Goal: Navigation & Orientation: Find specific page/section

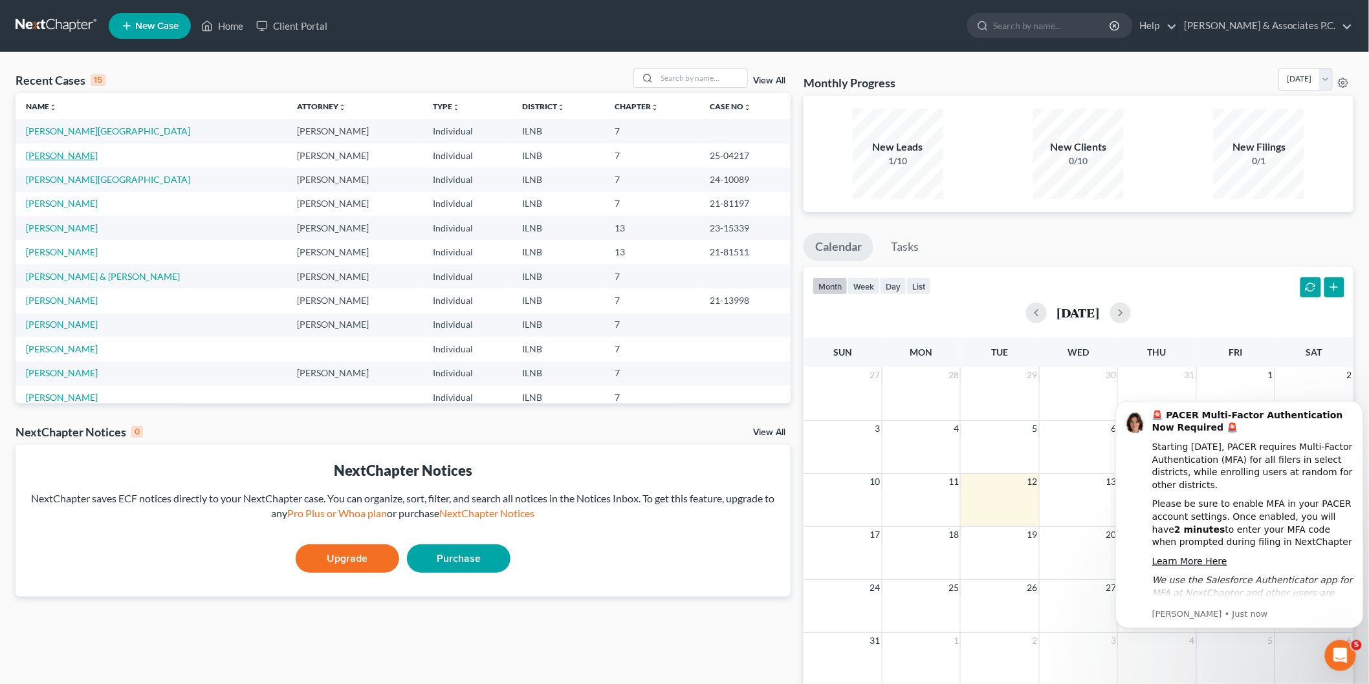
click at [69, 153] on link "[PERSON_NAME]" at bounding box center [62, 155] width 72 height 11
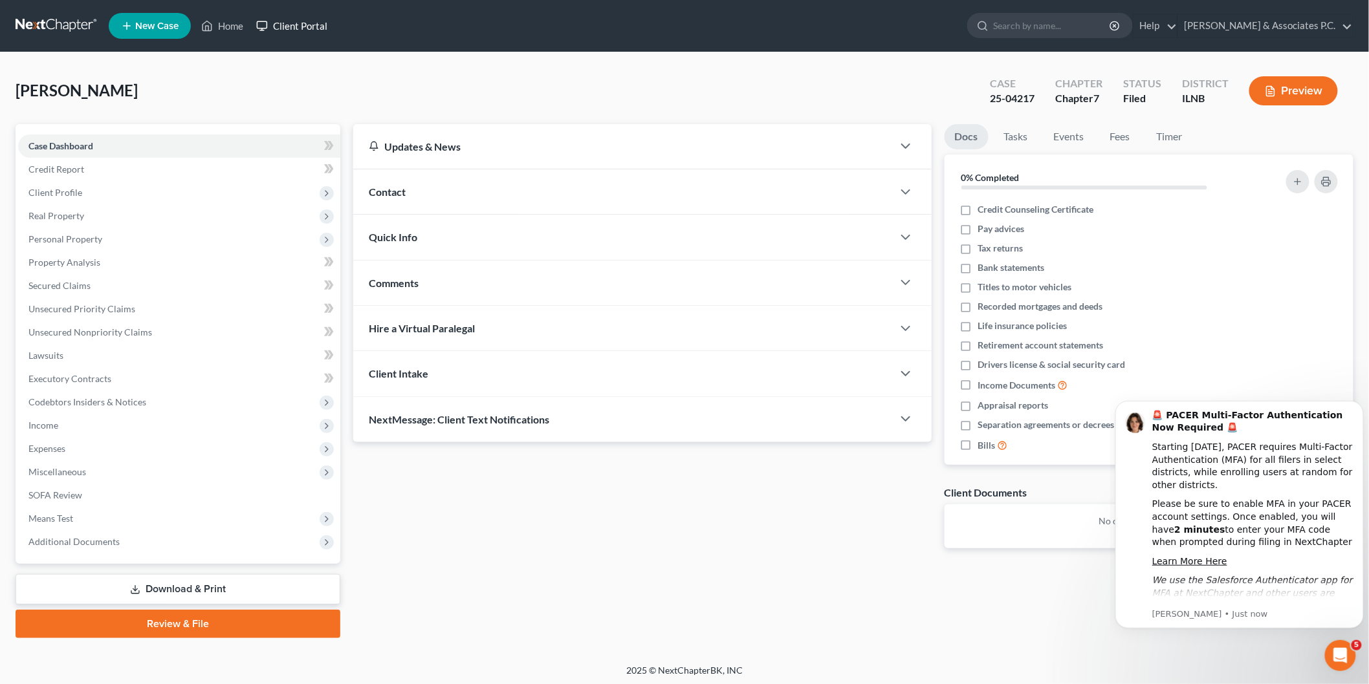
click at [293, 30] on link "Client Portal" at bounding box center [292, 25] width 84 height 23
click at [1360, 405] on icon "Dismiss notification" at bounding box center [1359, 403] width 7 height 7
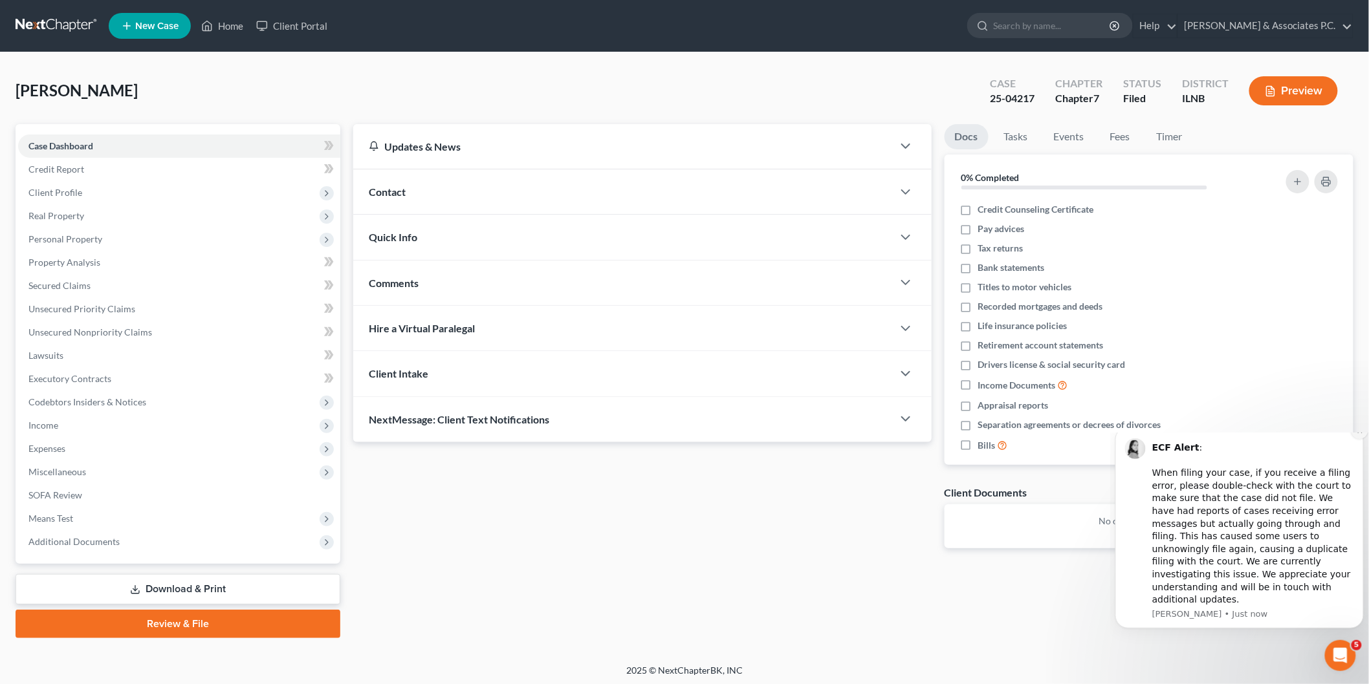
click at [1351, 439] on button "Dismiss notification" at bounding box center [1359, 430] width 17 height 17
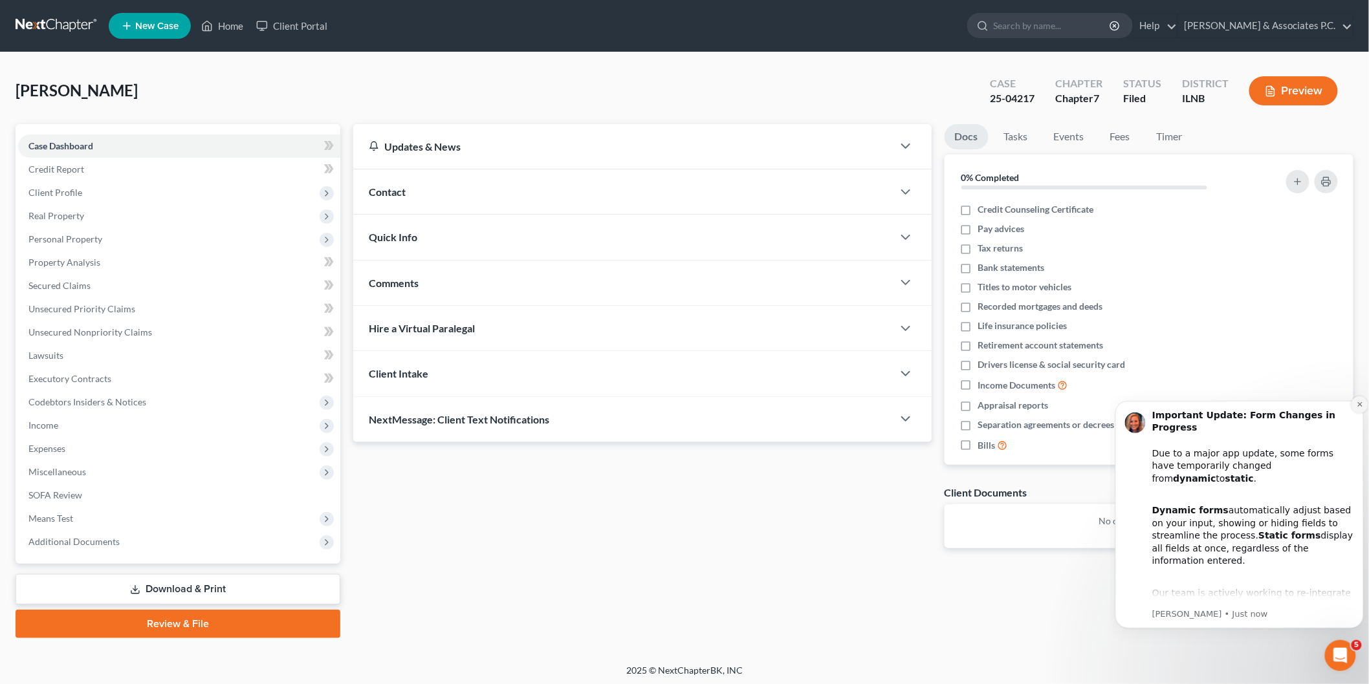
click at [1359, 404] on icon "Dismiss notification" at bounding box center [1358, 404] width 5 height 5
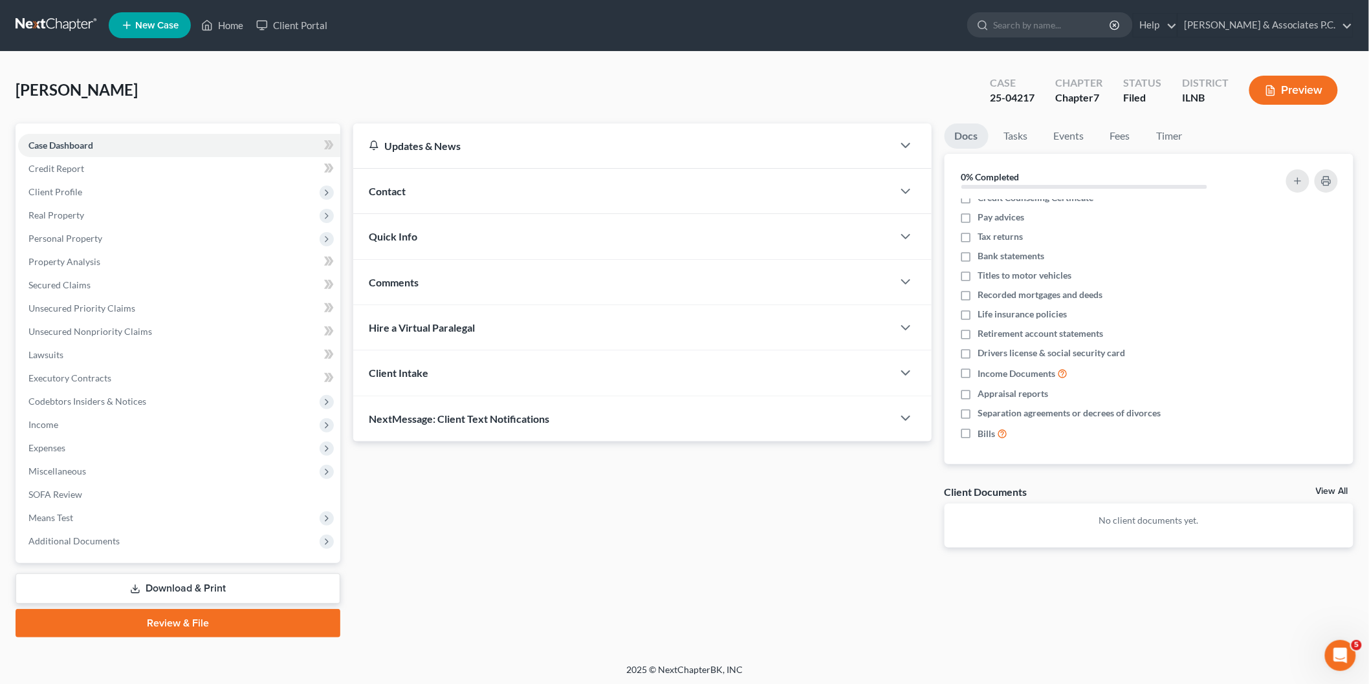
scroll to position [1, 0]
click at [501, 389] on div "Client Intake" at bounding box center [622, 372] width 539 height 45
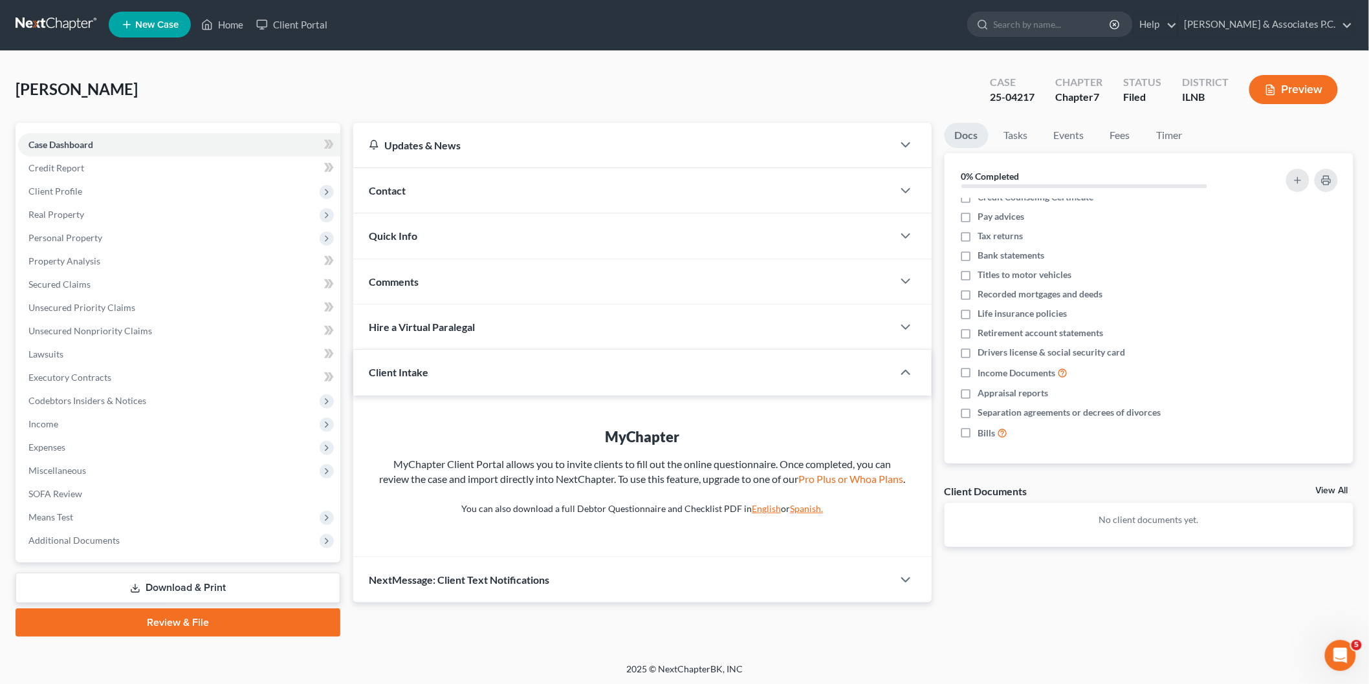
click at [501, 389] on div "Client Intake" at bounding box center [613, 372] width 521 height 45
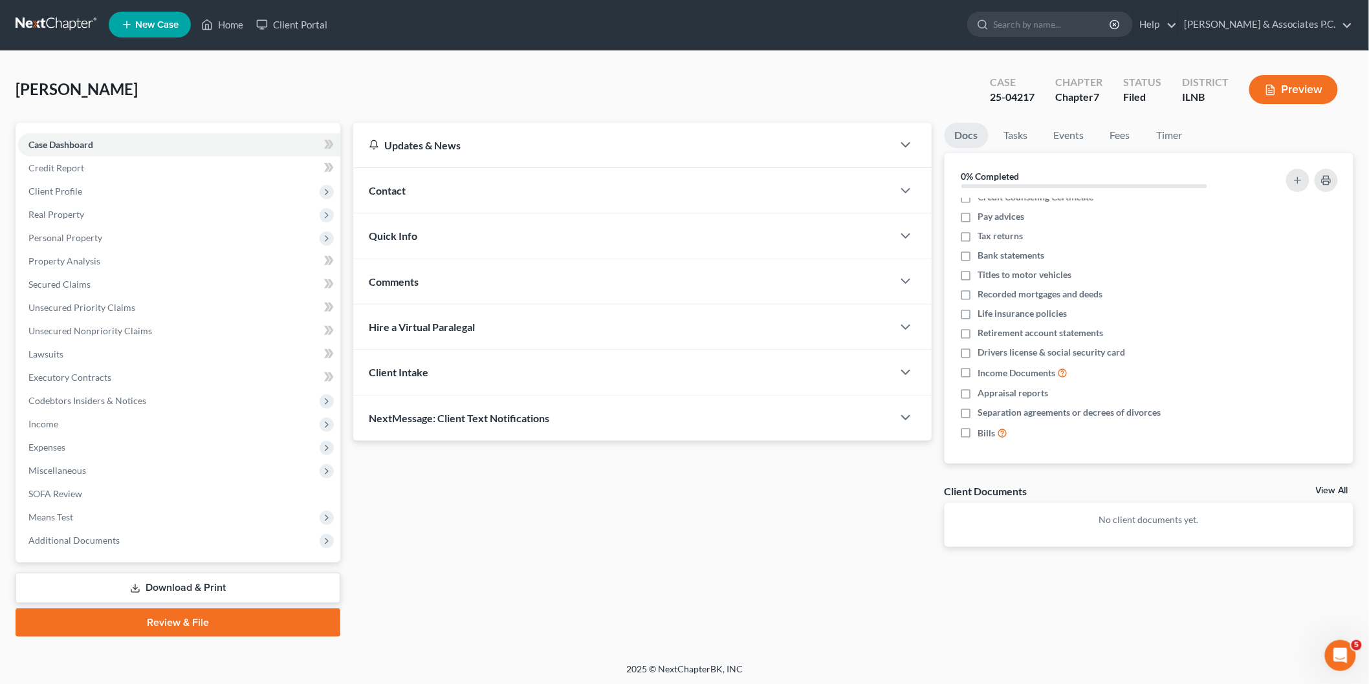
click at [493, 321] on div "Hire a Virtual Paralegal" at bounding box center [622, 327] width 539 height 45
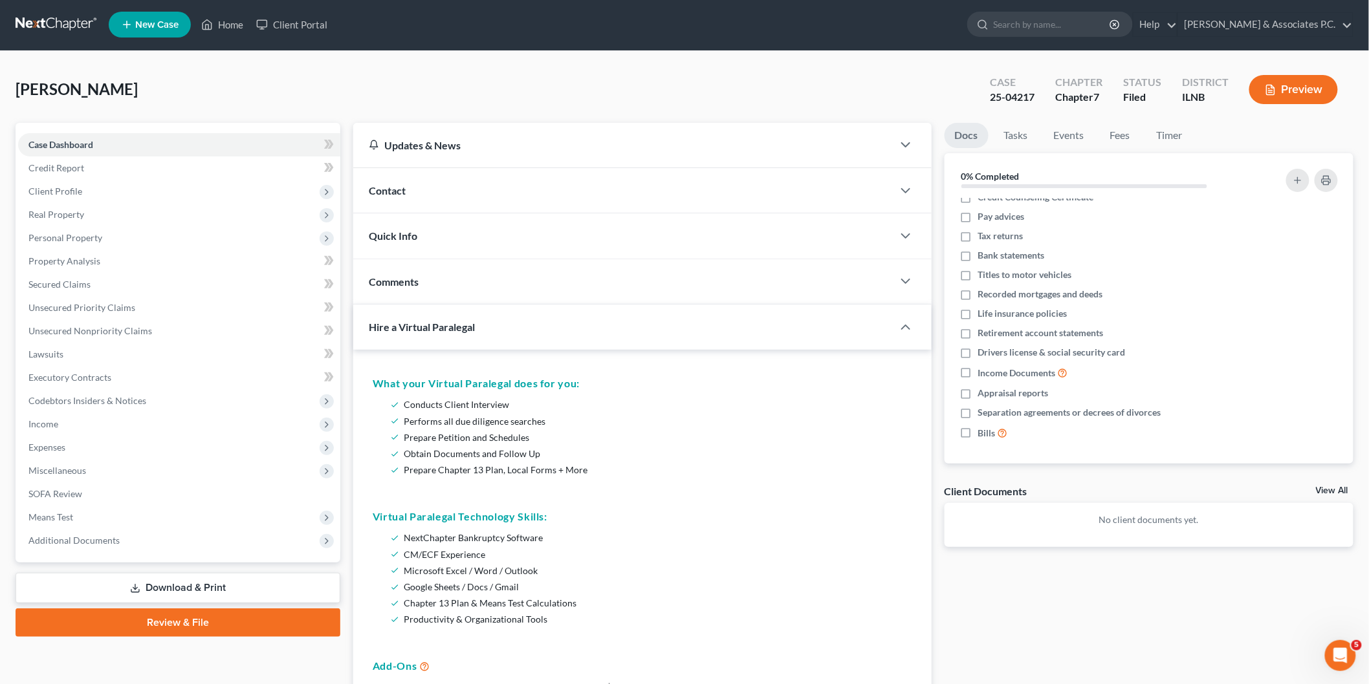
click at [493, 321] on div "Hire a Virtual Paralegal" at bounding box center [613, 327] width 521 height 45
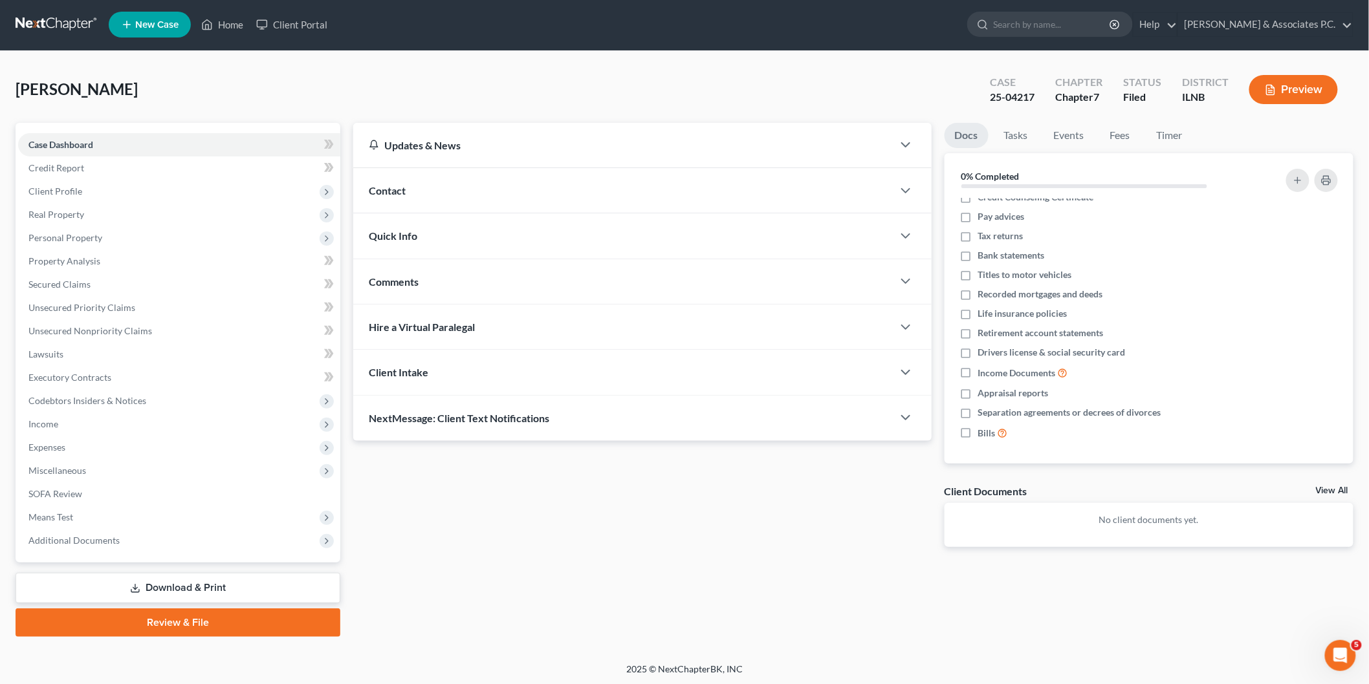
click at [496, 282] on div "Comments" at bounding box center [622, 281] width 539 height 45
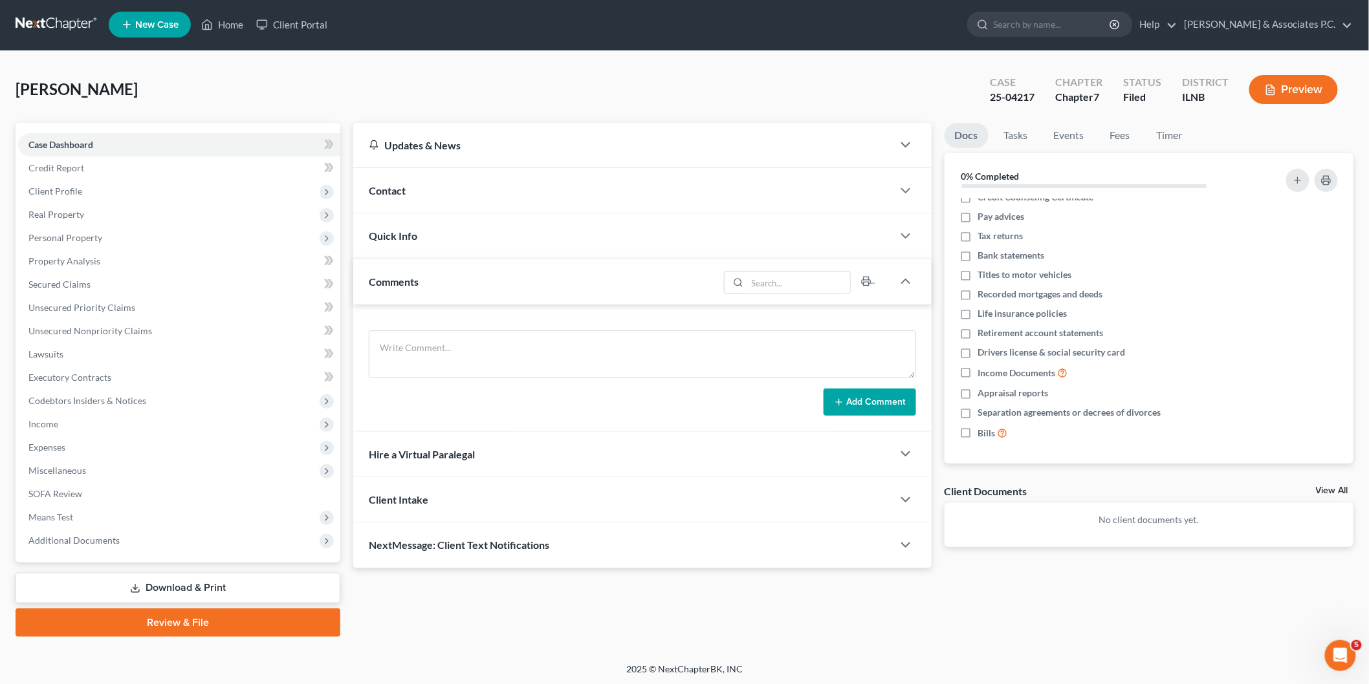
click at [512, 246] on div "Quick Info" at bounding box center [622, 235] width 539 height 45
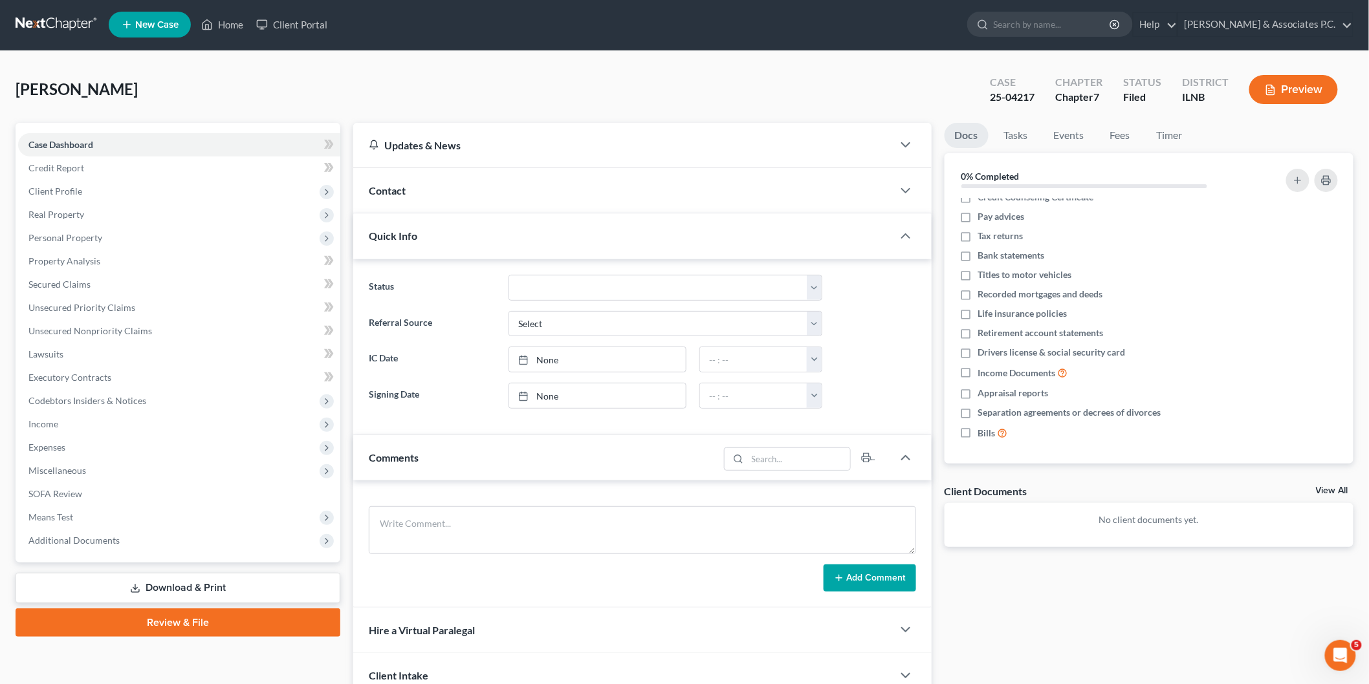
click at [525, 191] on div "Contact" at bounding box center [622, 190] width 539 height 45
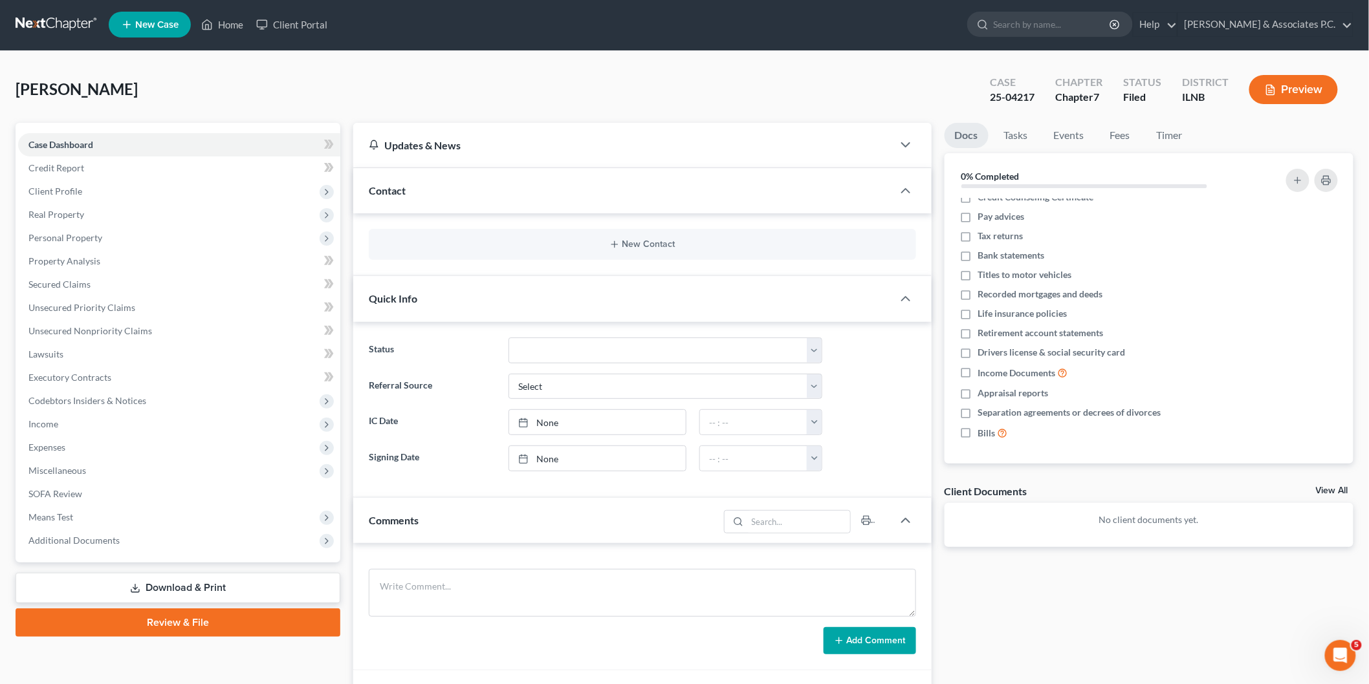
click at [532, 160] on div "Updates & News" at bounding box center [622, 145] width 539 height 45
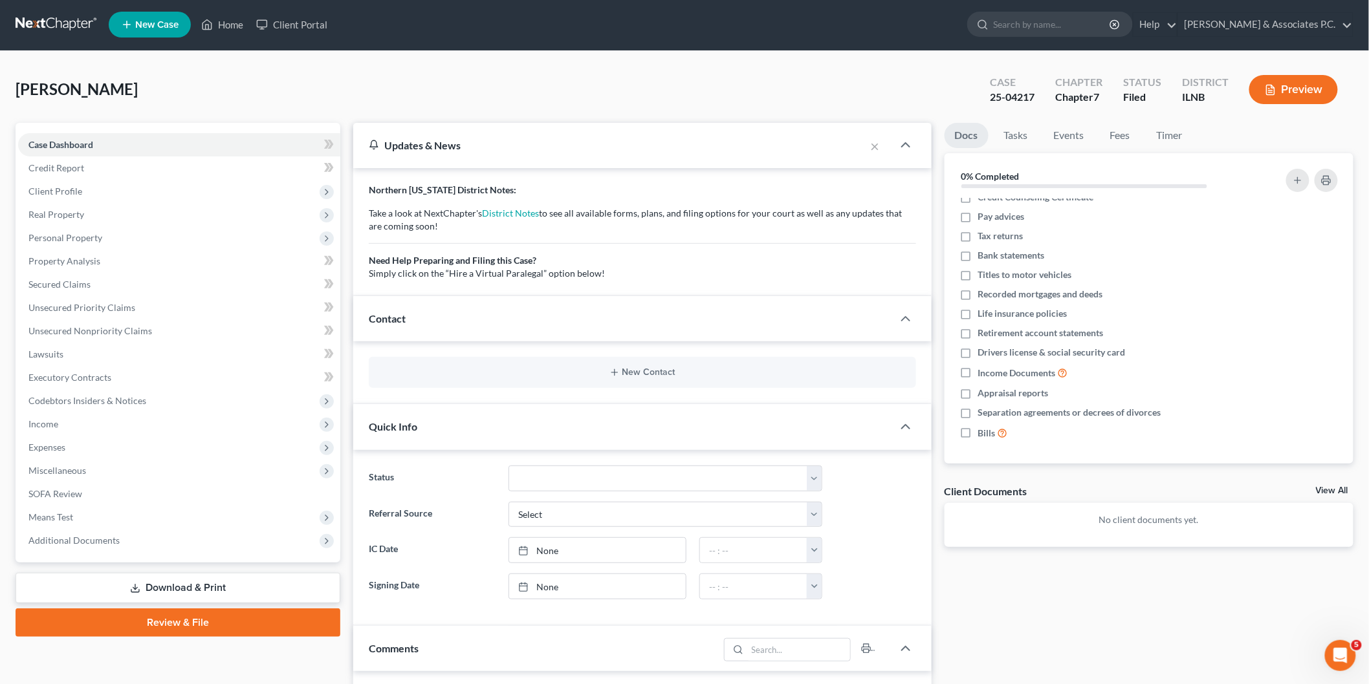
click at [532, 160] on div "Updates & News" at bounding box center [609, 145] width 512 height 45
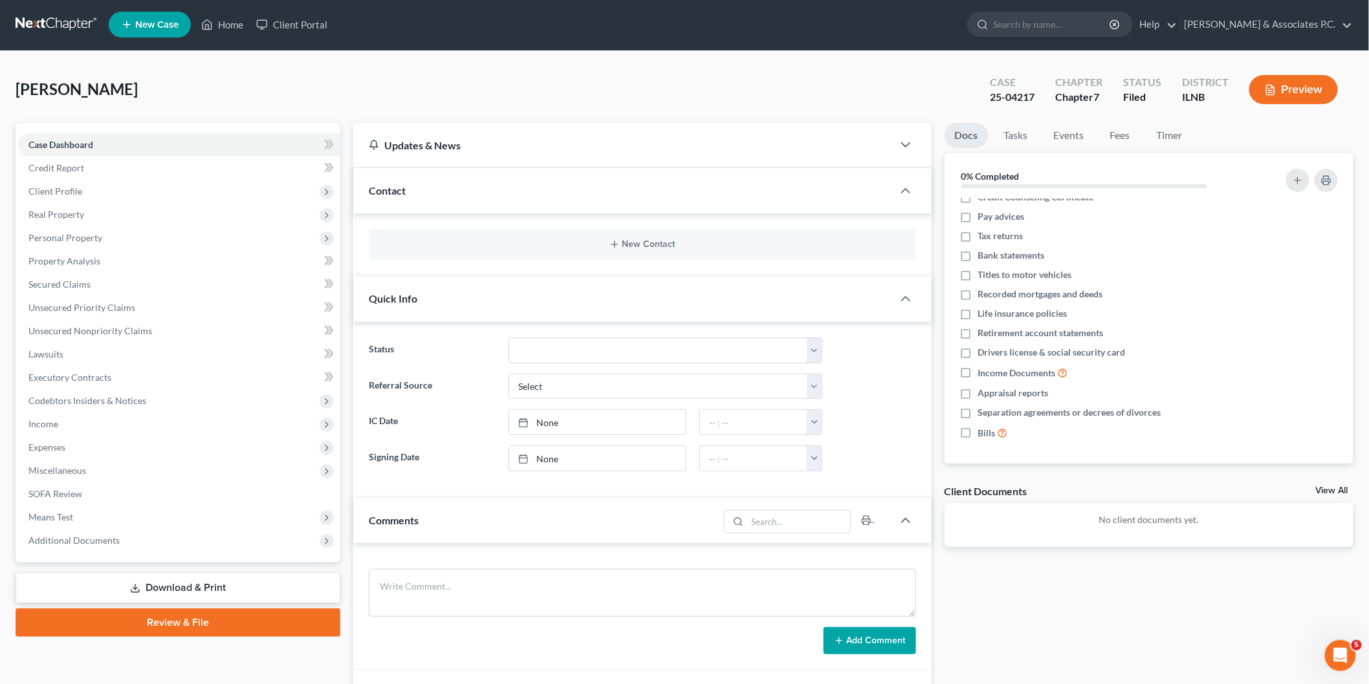
click at [566, 193] on div "Contact" at bounding box center [622, 190] width 539 height 45
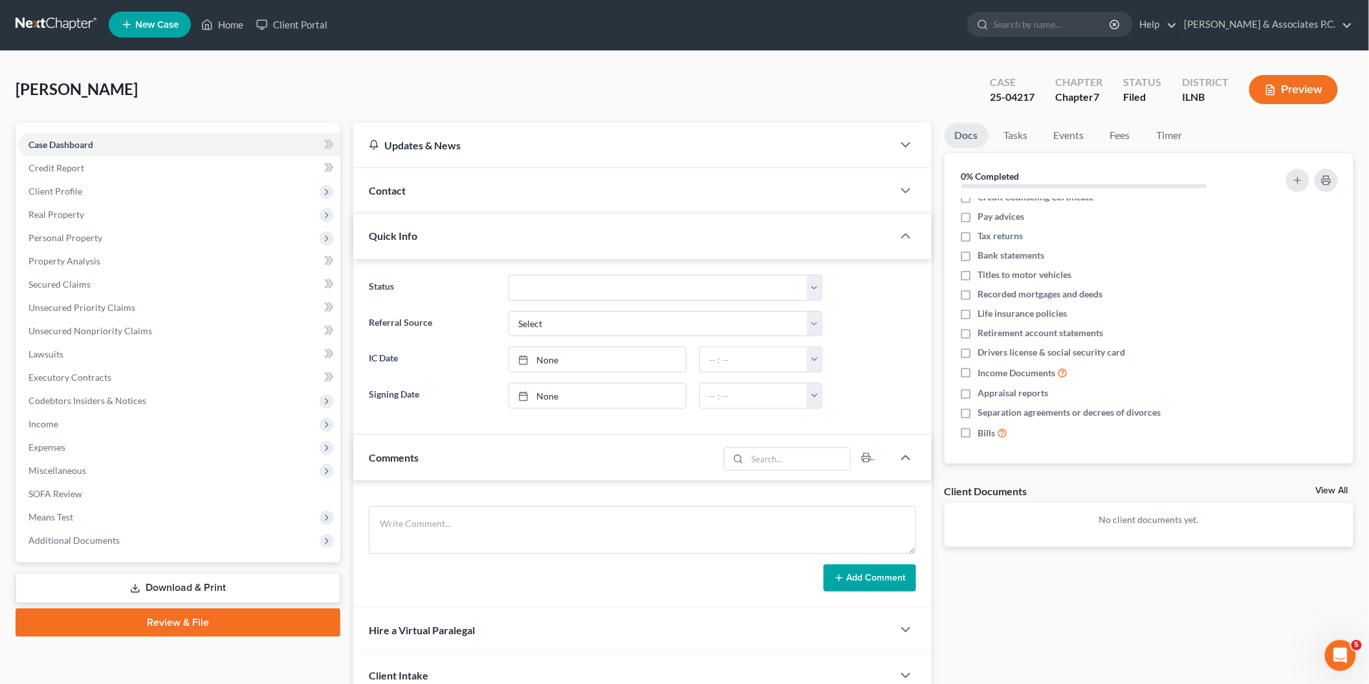
click at [535, 228] on div "Quick Info" at bounding box center [622, 235] width 539 height 45
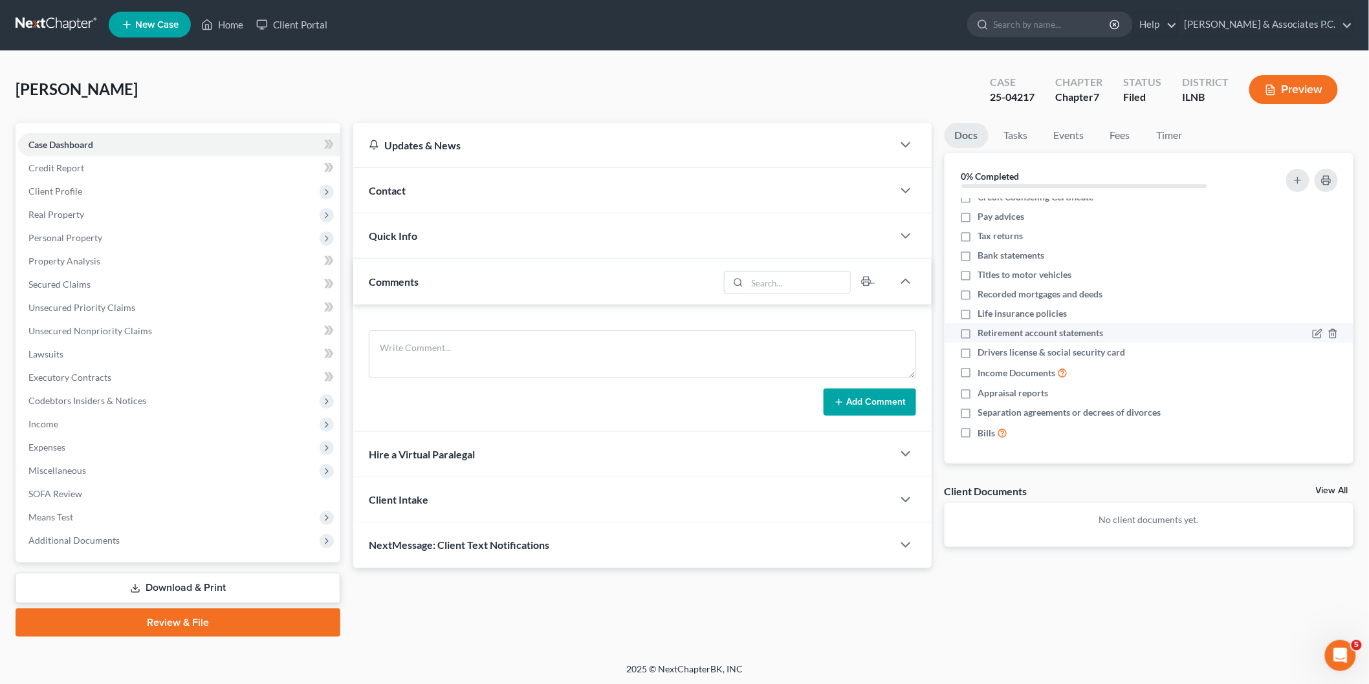
scroll to position [0, 0]
click at [1298, 182] on line "button" at bounding box center [1298, 180] width 0 height 6
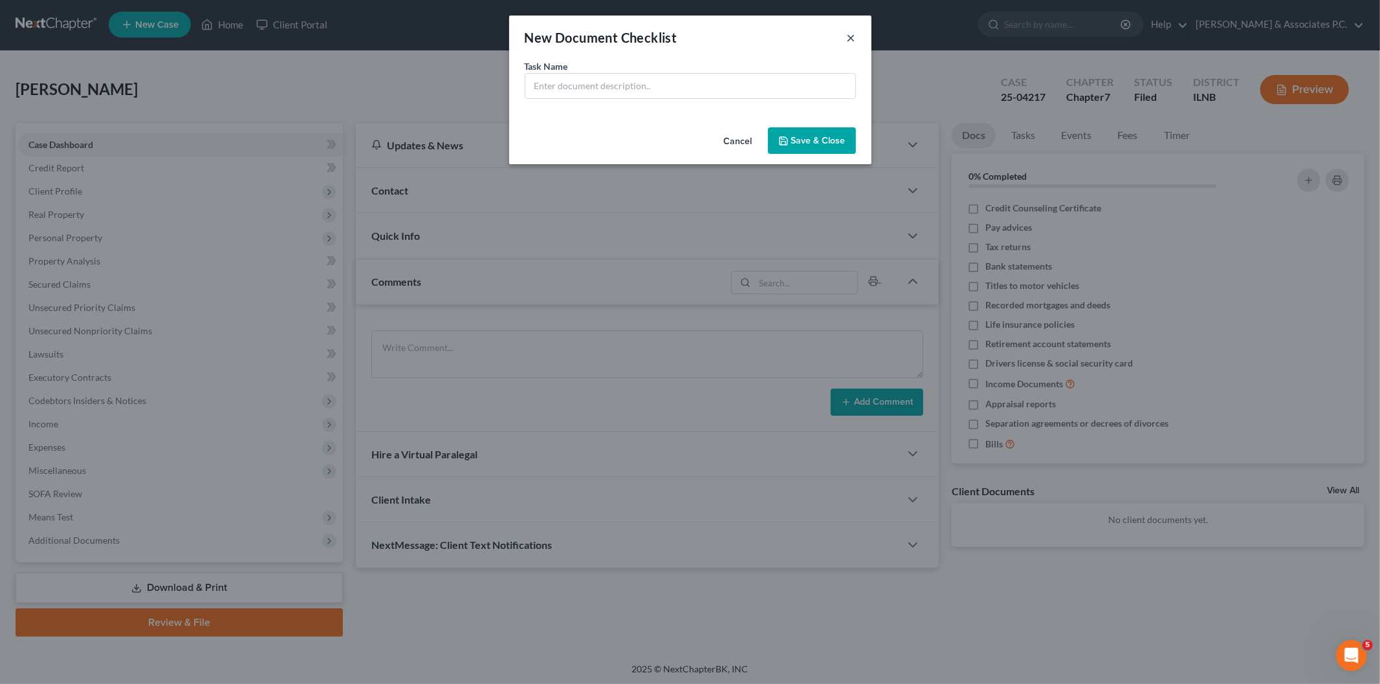
click at [850, 34] on button "×" at bounding box center [851, 38] width 9 height 16
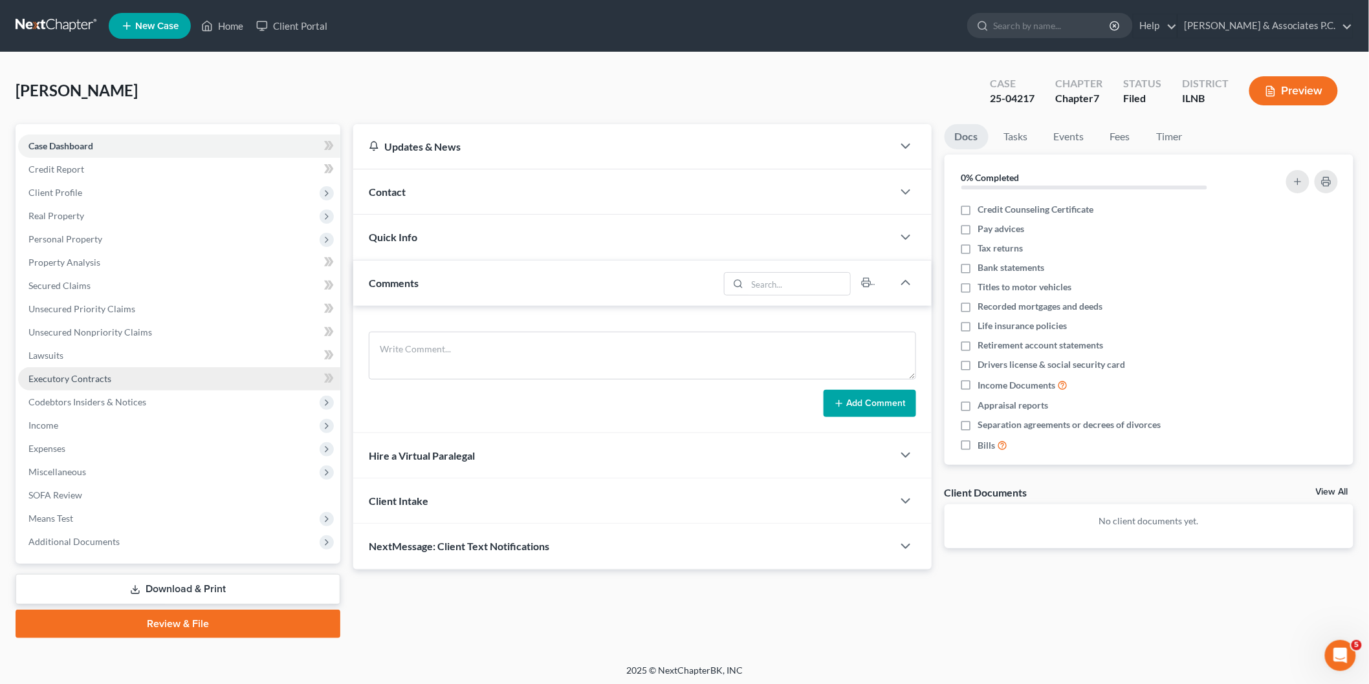
scroll to position [1, 0]
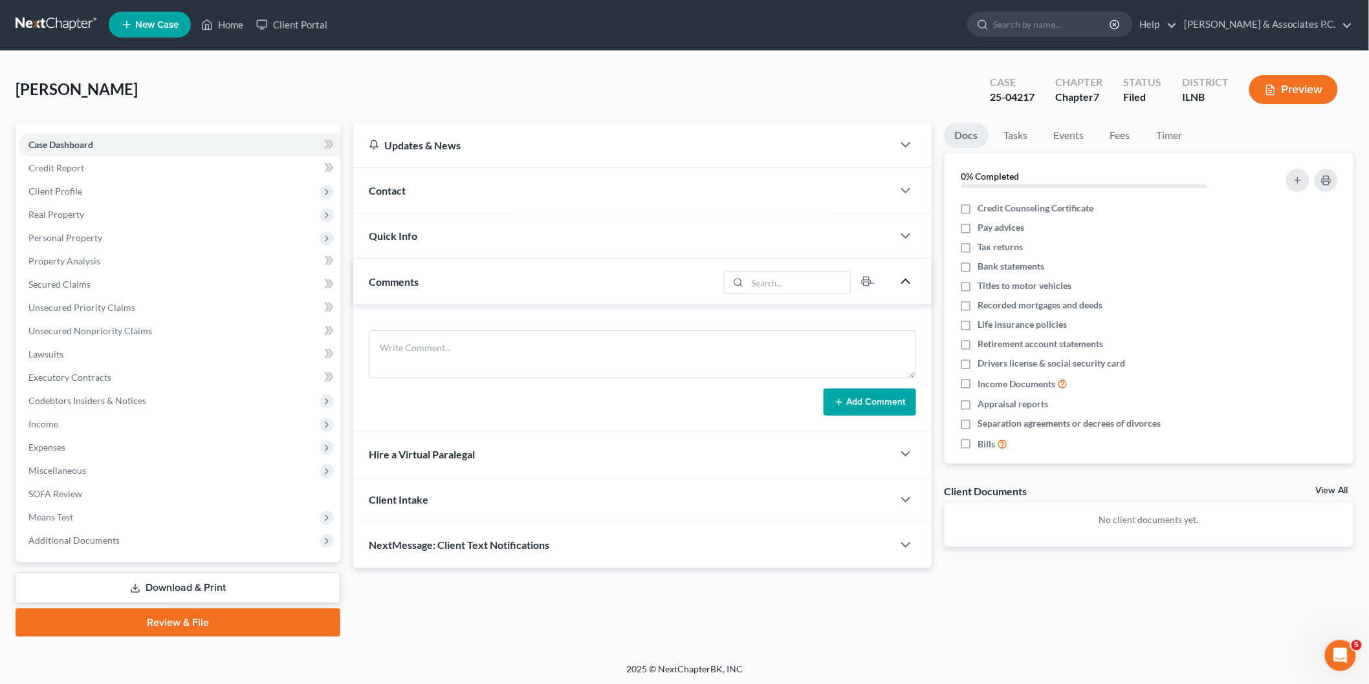
click at [903, 288] on icon "button" at bounding box center [906, 282] width 16 height 16
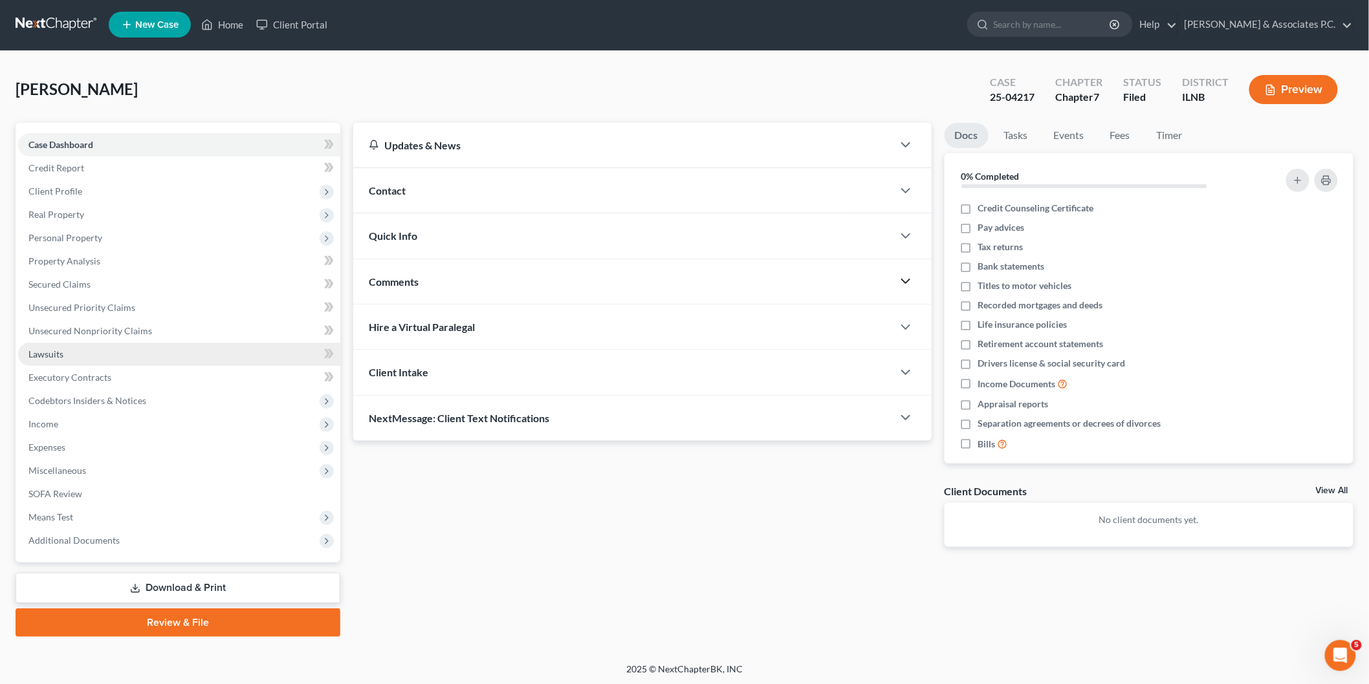
scroll to position [0, 0]
